Goal: Task Accomplishment & Management: Use online tool/utility

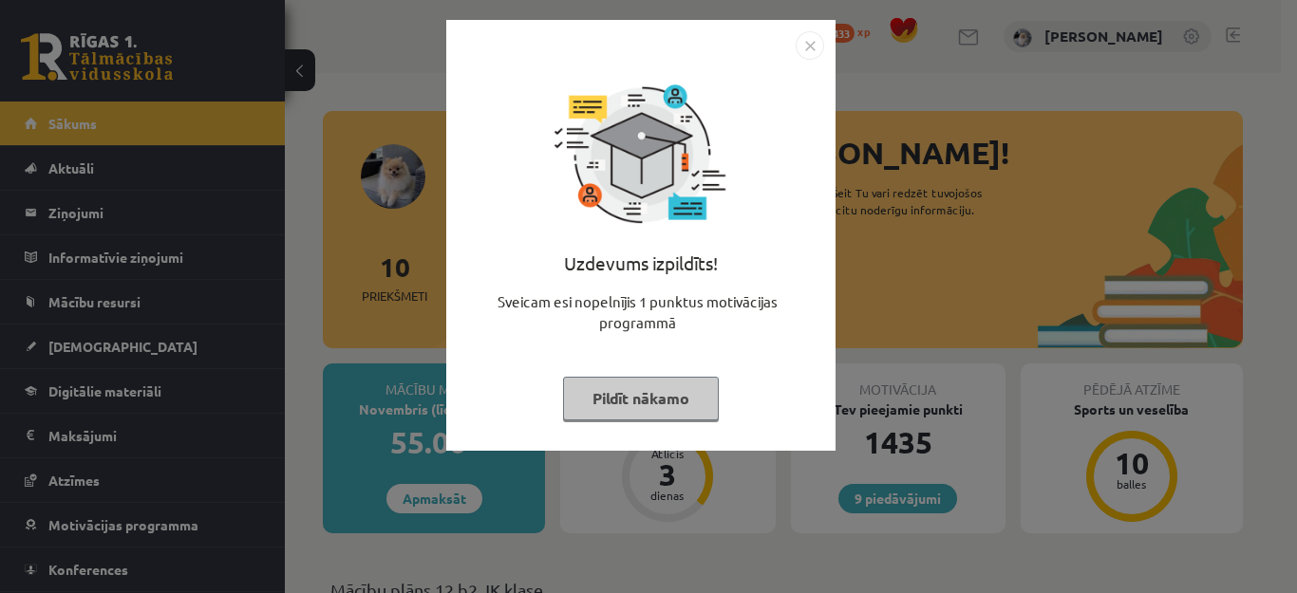
click at [649, 383] on button "Pildīt nākamo" at bounding box center [641, 399] width 156 height 44
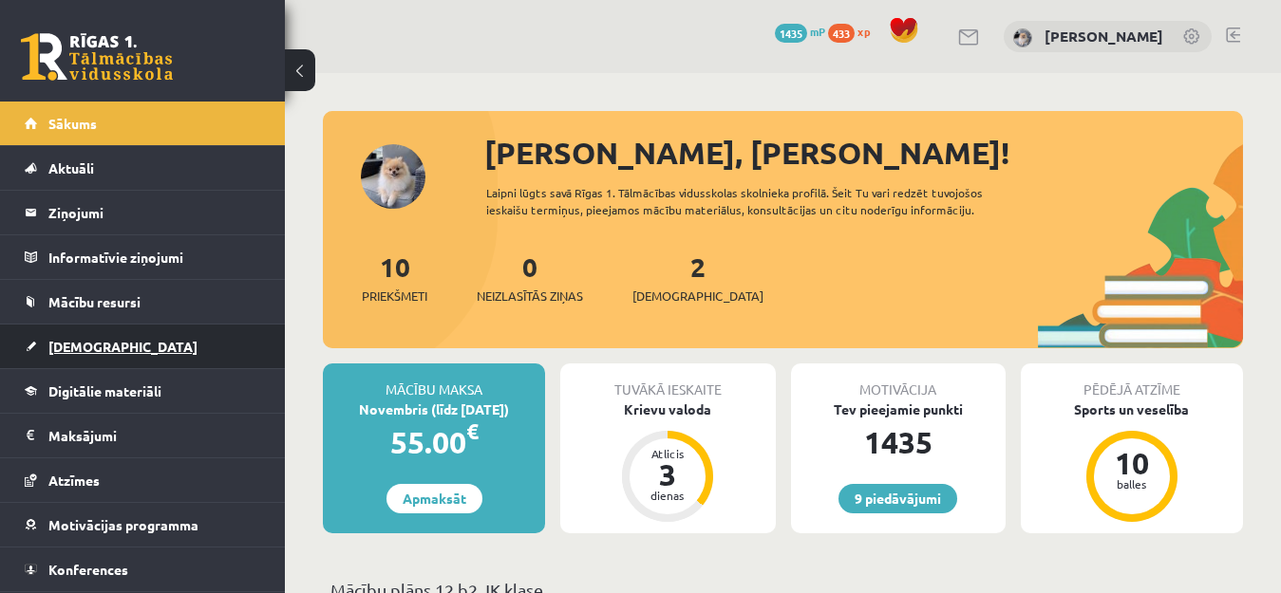
click at [174, 335] on link "[DEMOGRAPHIC_DATA]" at bounding box center [143, 347] width 236 height 44
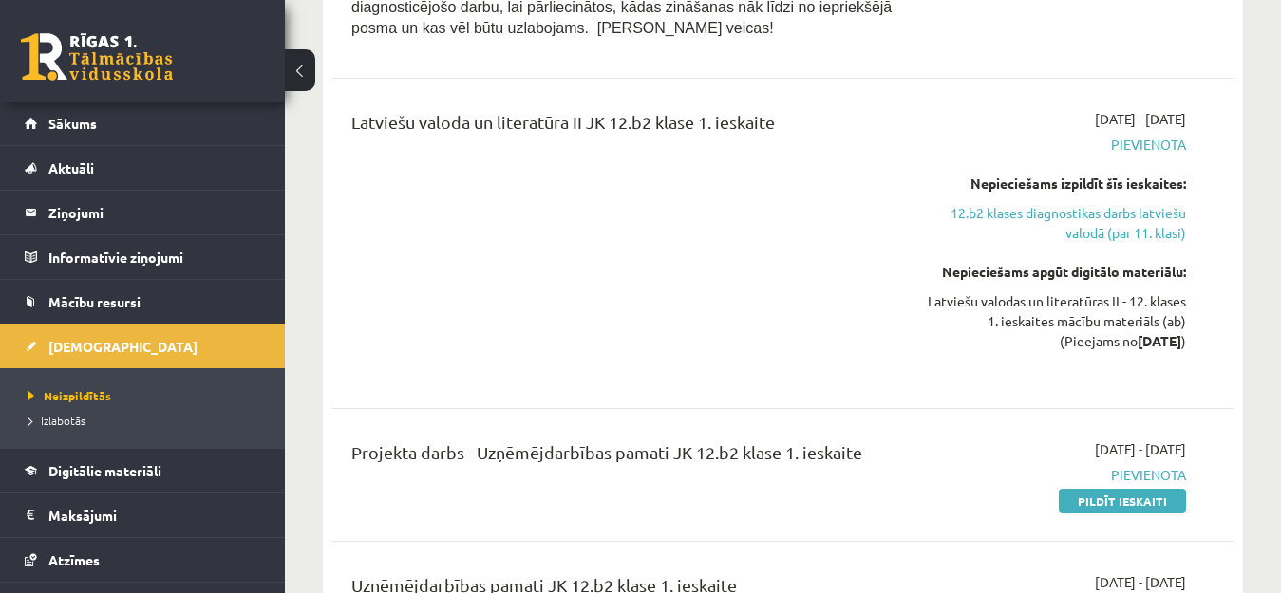
scroll to position [856, 0]
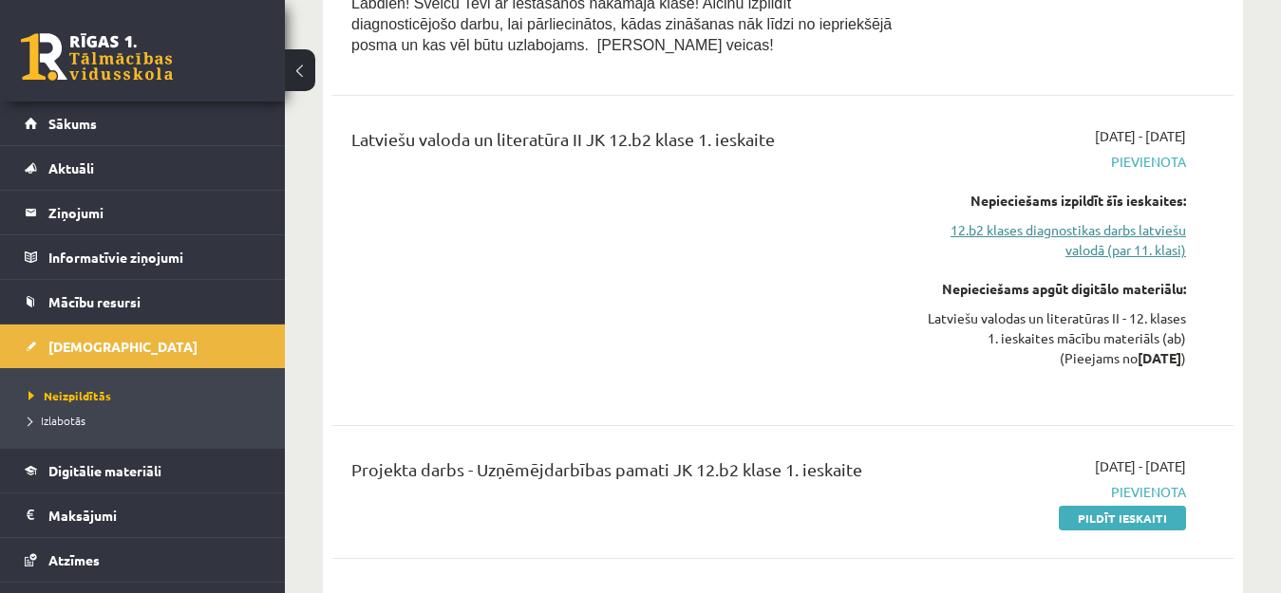
click at [1130, 226] on link "12.b2 klases diagnostikas darbs latviešu valodā (par 11. klasi)" at bounding box center [1056, 240] width 259 height 40
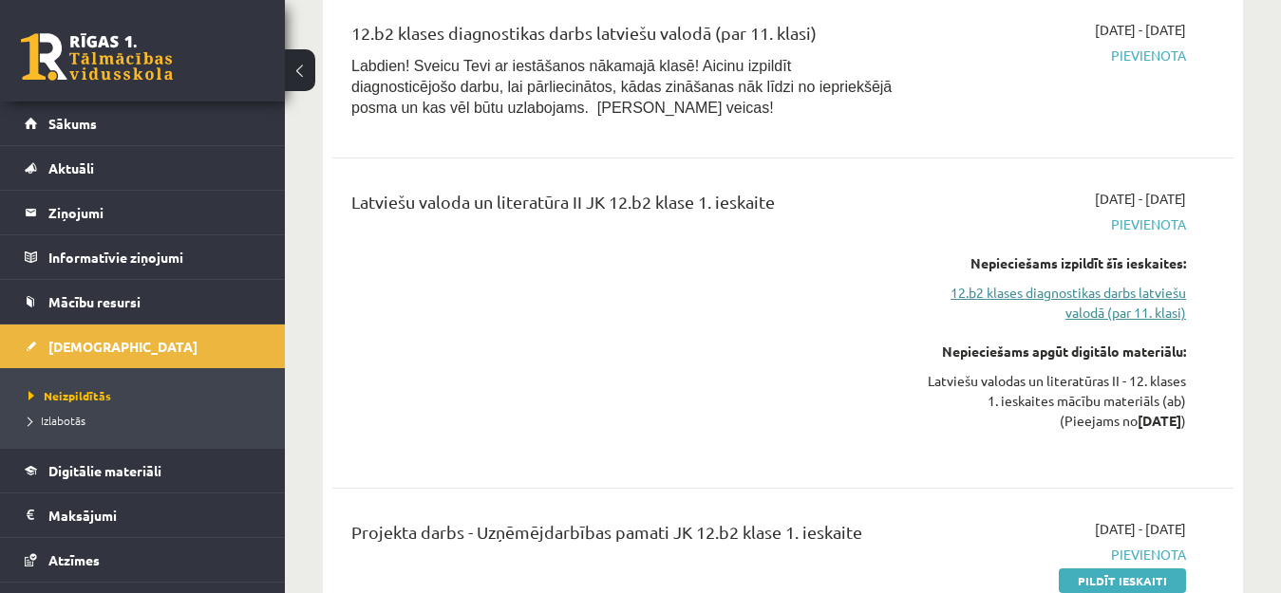
click at [1108, 301] on link "12.b2 klases diagnostikas darbs latviešu valodā (par 11. klasi)" at bounding box center [1056, 303] width 259 height 40
click at [1108, 302] on link "12.b2 klases diagnostikas darbs latviešu valodā (par 11. klasi)" at bounding box center [1056, 303] width 259 height 40
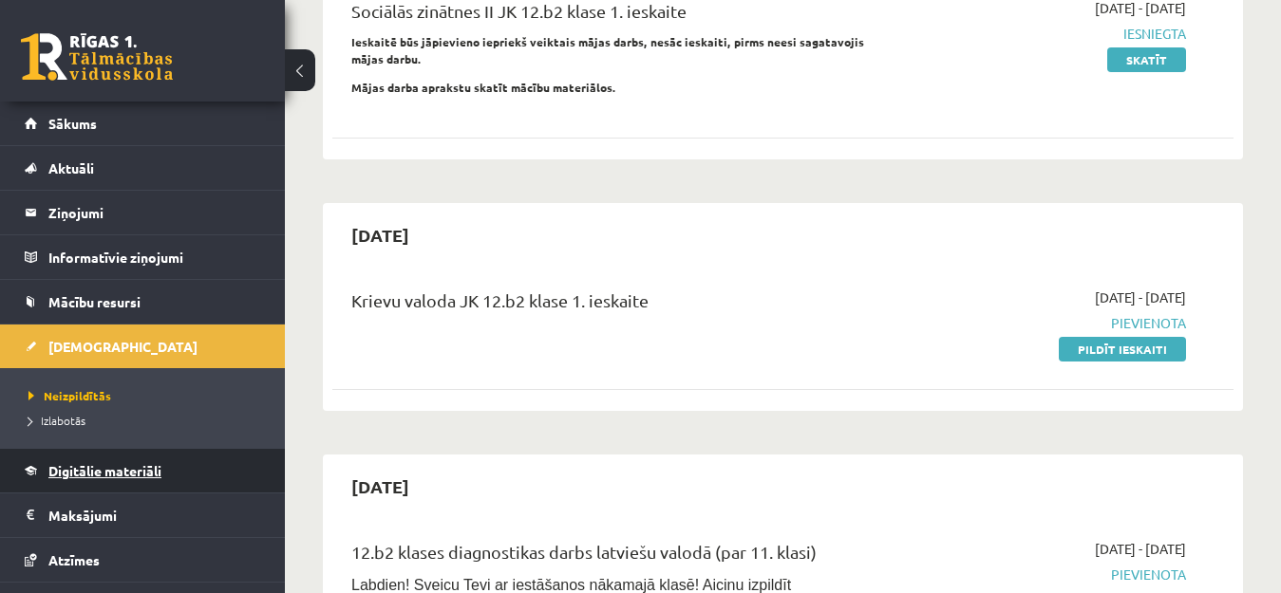
click at [70, 470] on span "Digitālie materiāli" at bounding box center [104, 470] width 113 height 17
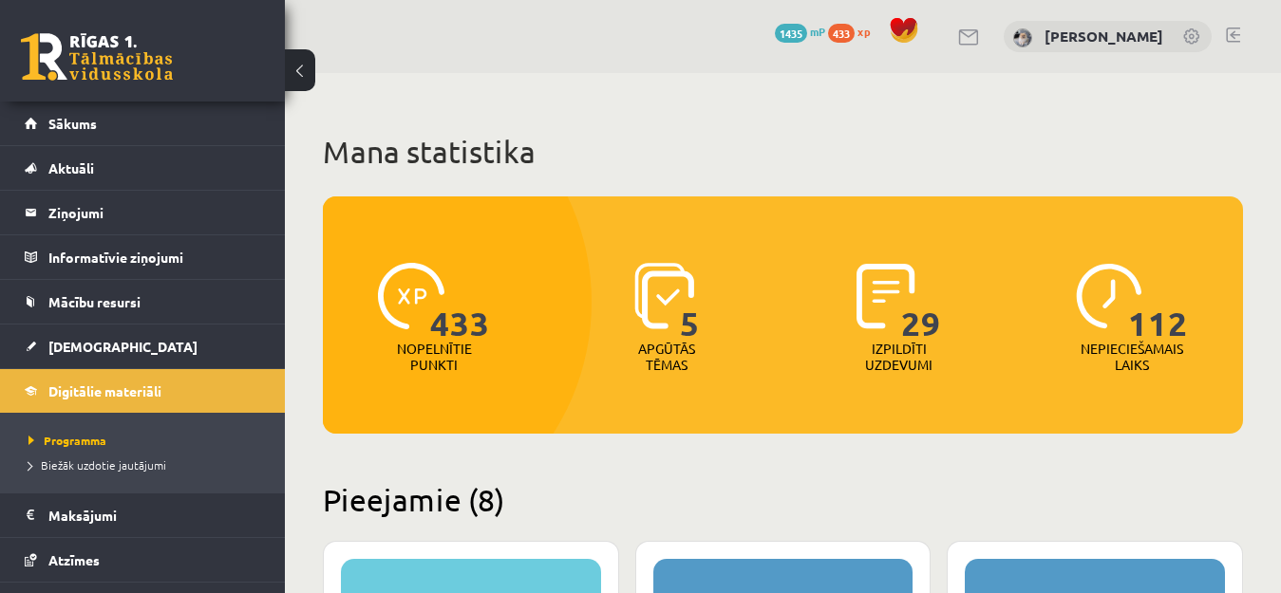
click at [1235, 35] on link at bounding box center [1233, 35] width 14 height 15
